Goal: Information Seeking & Learning: Check status

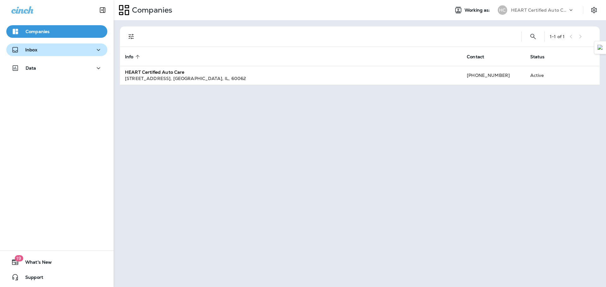
click at [89, 50] on div "Inbox" at bounding box center [56, 50] width 91 height 8
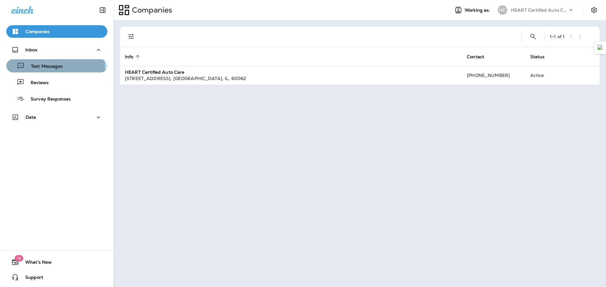
click at [51, 70] on div "Text Messages" at bounding box center [36, 65] width 54 height 9
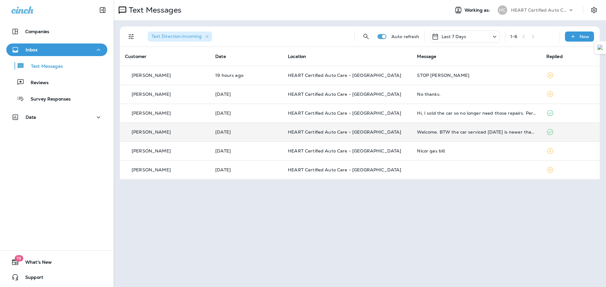
click at [511, 137] on td "Welcome. BTW the car serviced [DATE] is newer than in your system. 22 Volvo XC6…" at bounding box center [476, 132] width 129 height 19
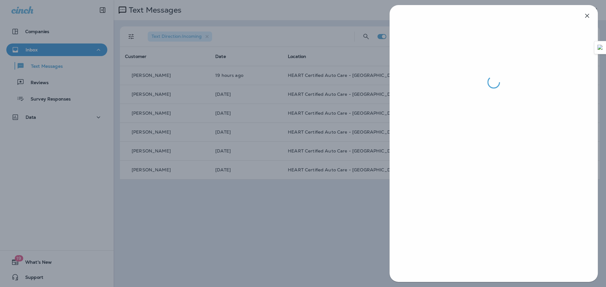
click at [352, 35] on div at bounding box center [303, 143] width 606 height 287
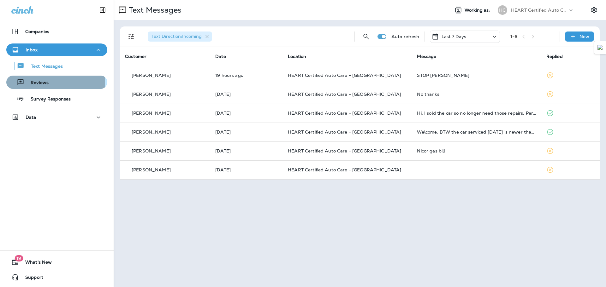
click at [55, 83] on div "Reviews" at bounding box center [57, 82] width 96 height 9
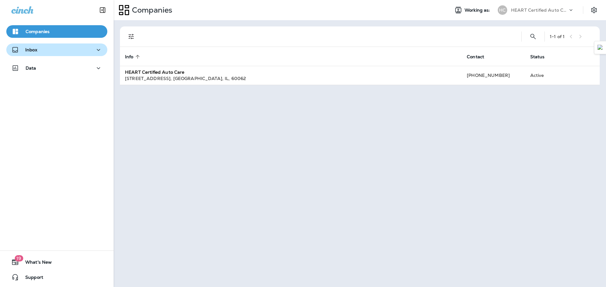
click at [60, 56] on button "Inbox" at bounding box center [56, 50] width 101 height 13
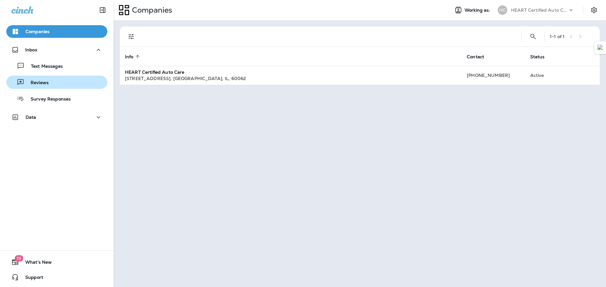
click at [61, 80] on div "Reviews" at bounding box center [57, 82] width 96 height 9
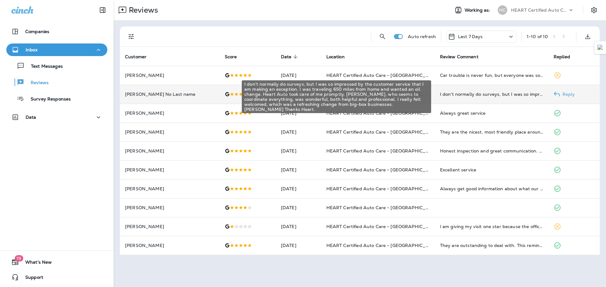
click at [457, 93] on div "I don't normally do surveys, but I was so impressed by the customer service tha…" at bounding box center [491, 94] width 103 height 6
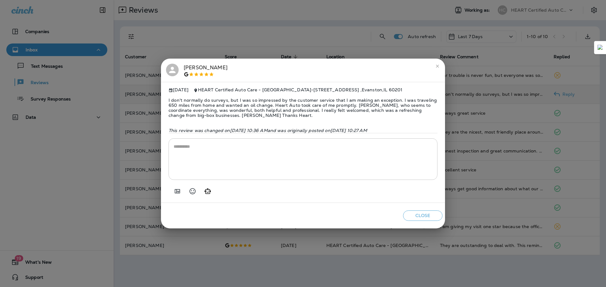
click at [54, 53] on div "[PERSON_NAME] [DATE] HEART Certified Auto Care - [GEOGRAPHIC_DATA] - [STREET_AD…" at bounding box center [303, 143] width 606 height 287
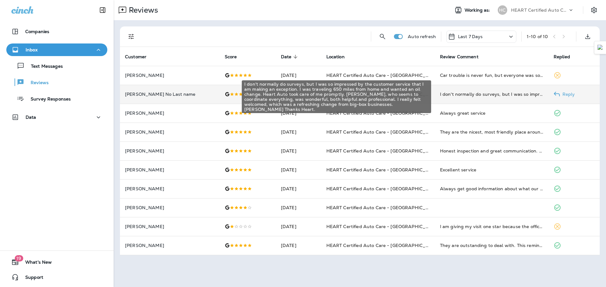
click at [467, 95] on div "I don't normally do surveys, but I was so impressed by the customer service tha…" at bounding box center [491, 94] width 103 height 6
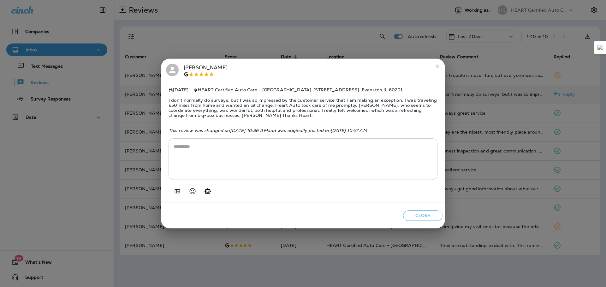
click at [74, 50] on div "[PERSON_NAME] [DATE] HEART Certified Auto Care - [GEOGRAPHIC_DATA] - [STREET_AD…" at bounding box center [303, 143] width 606 height 287
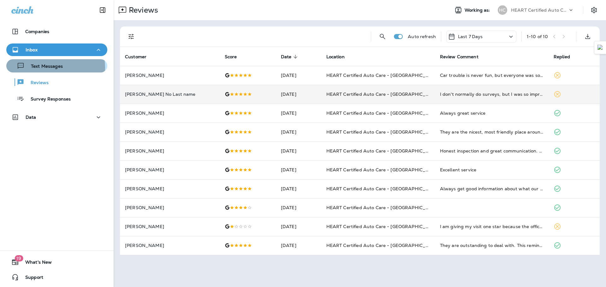
click at [48, 68] on p "Text Messages" at bounding box center [44, 67] width 38 height 6
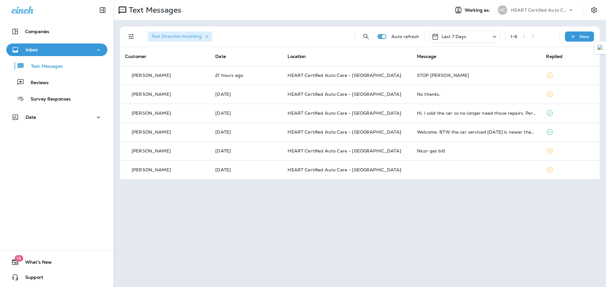
click at [224, 195] on div "Text Messages Working as: HC HEART Certified Auto Care Text Direction : Incomin…" at bounding box center [360, 143] width 492 height 287
